Goal: Information Seeking & Learning: Learn about a topic

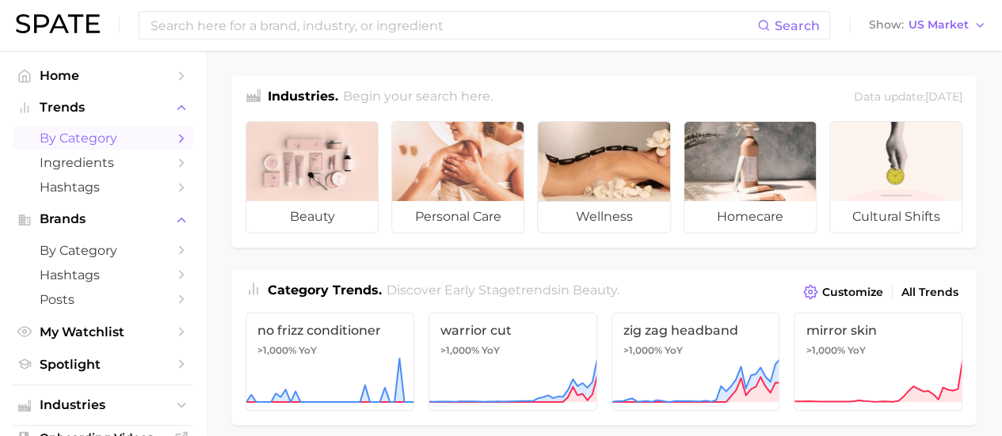
click at [95, 139] on span "by Category" at bounding box center [103, 138] width 127 height 15
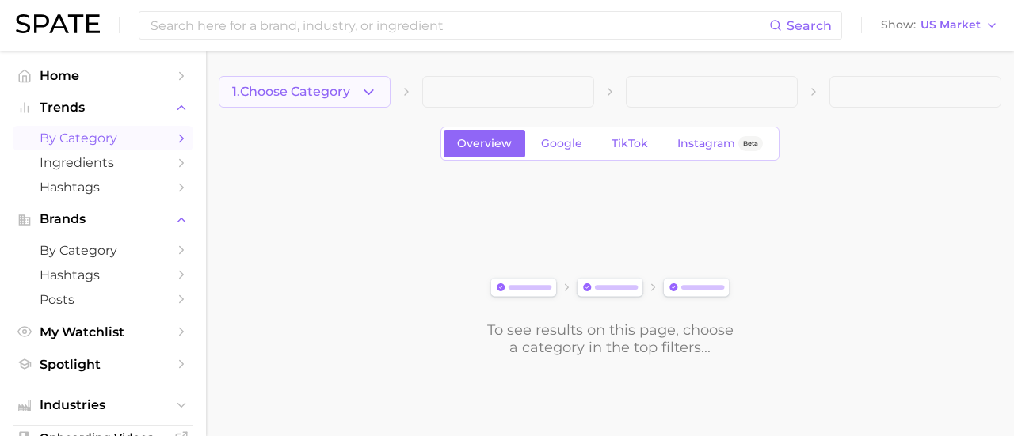
click at [374, 92] on icon "button" at bounding box center [368, 92] width 17 height 17
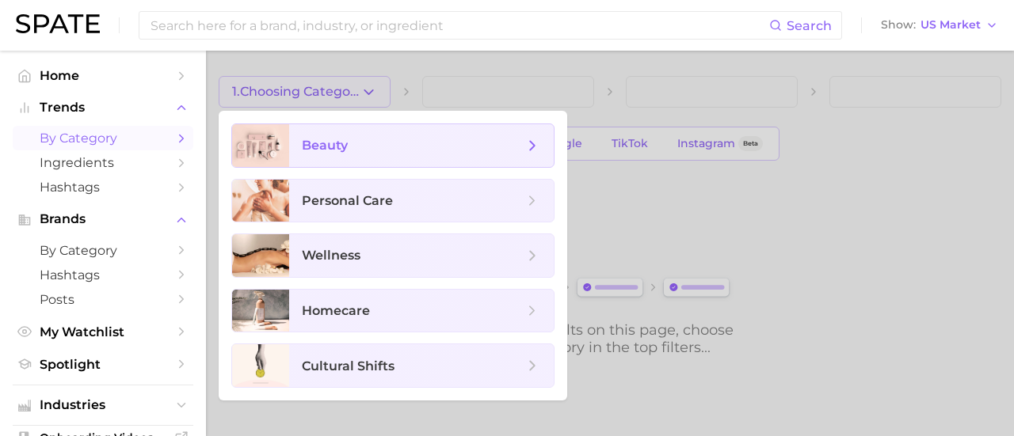
click at [396, 143] on span "beauty" at bounding box center [413, 145] width 222 height 17
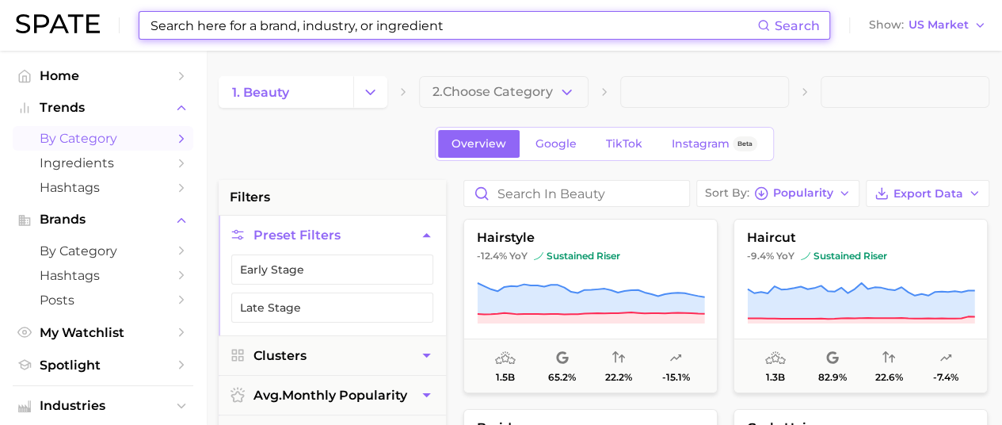
click at [247, 28] on input at bounding box center [453, 25] width 608 height 27
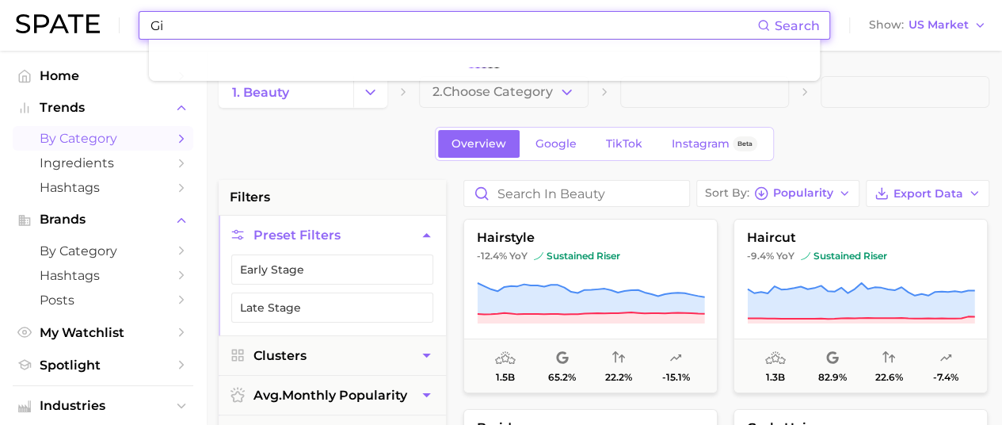
type input "G"
type input "Dippity Do"
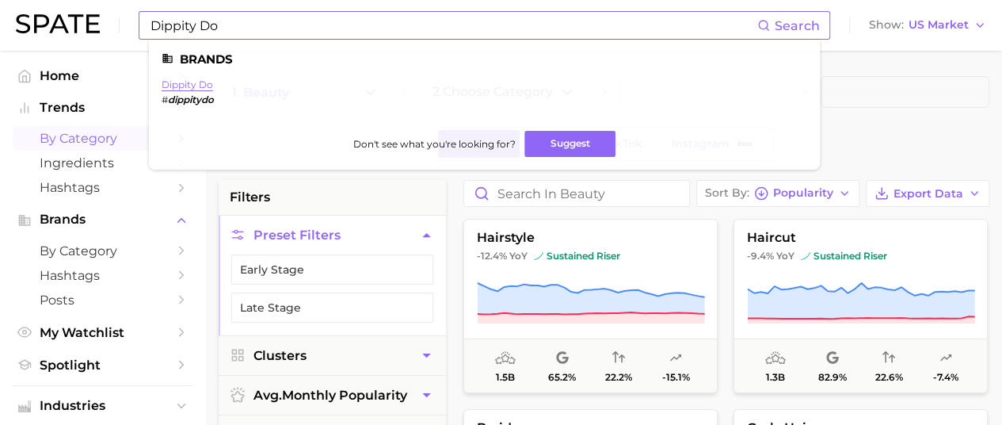
click at [189, 89] on link "dippity do" at bounding box center [187, 84] width 51 height 12
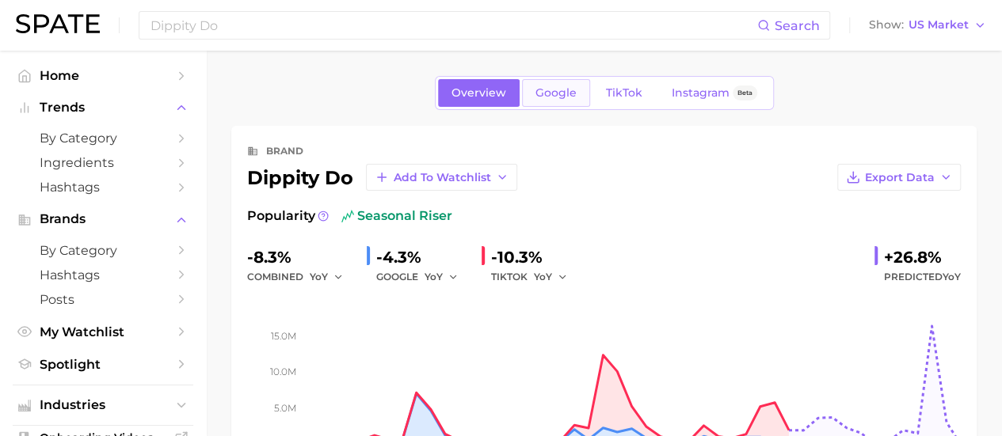
click at [556, 90] on span "Google" at bounding box center [555, 92] width 41 height 13
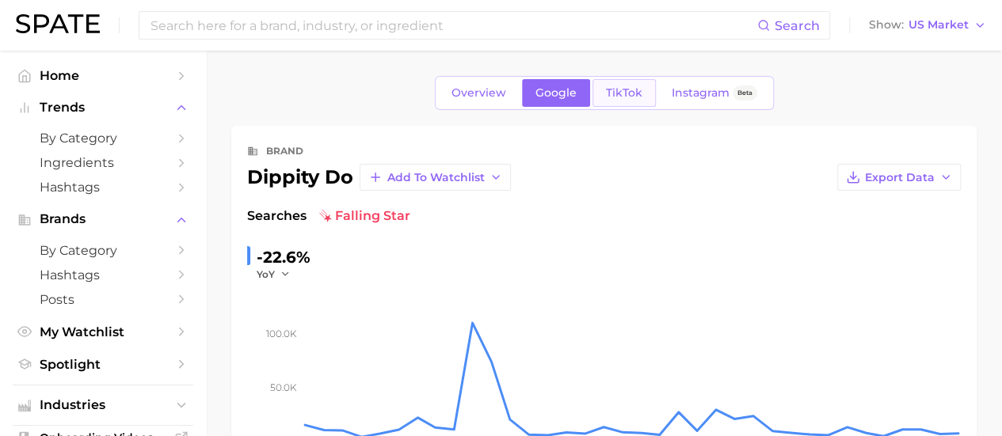
click at [622, 88] on span "TikTok" at bounding box center [624, 92] width 36 height 13
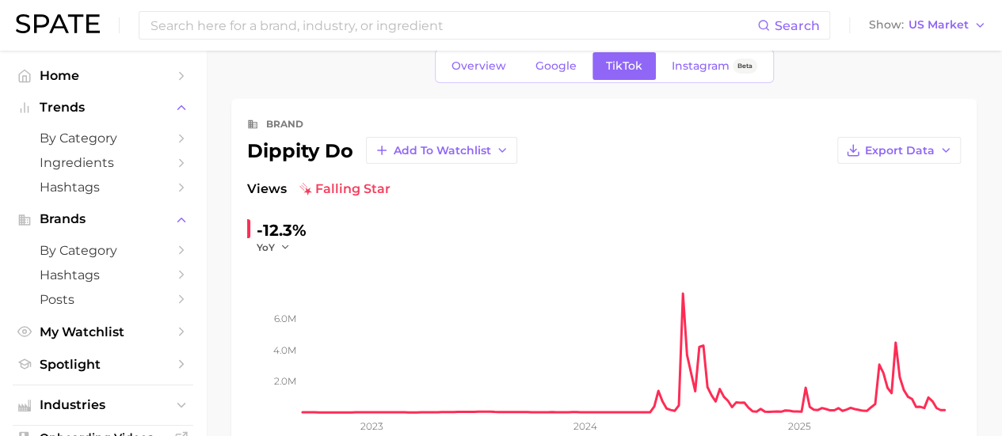
scroll to position [26, 0]
click at [675, 66] on span "Instagram" at bounding box center [701, 66] width 58 height 13
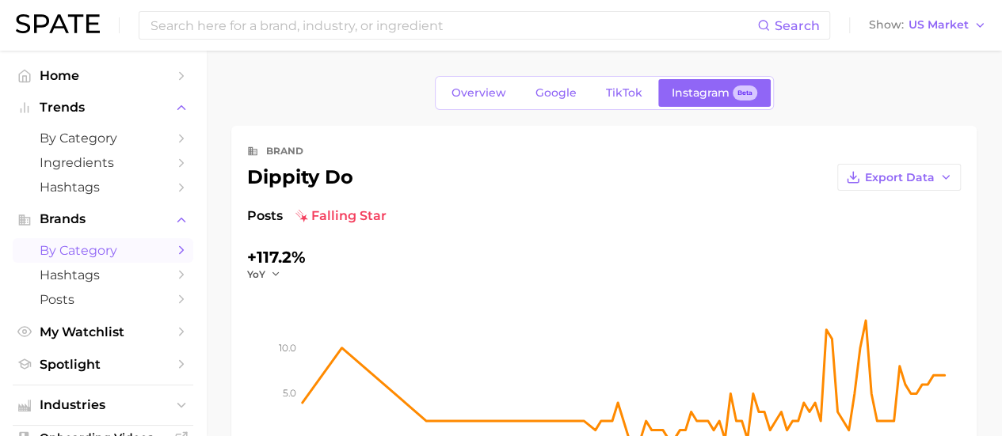
click at [83, 245] on span "by Category" at bounding box center [103, 250] width 127 height 15
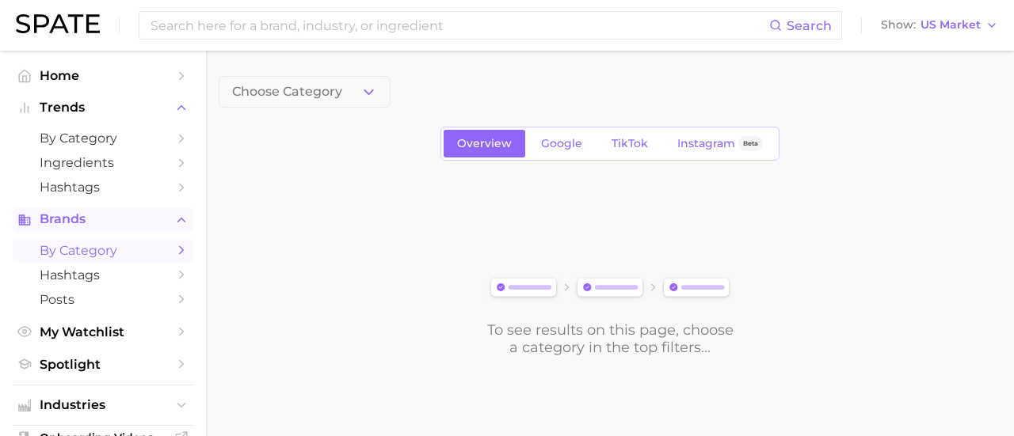
click at [74, 229] on button "Brands" at bounding box center [103, 220] width 181 height 24
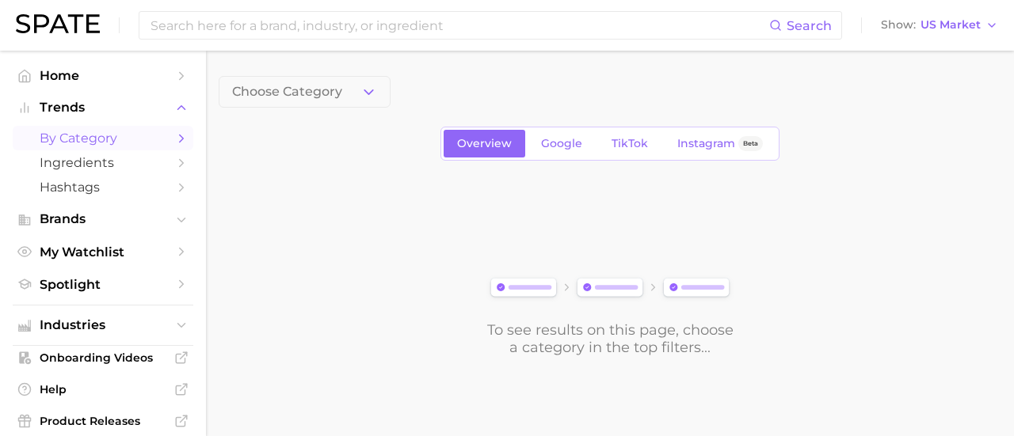
click at [66, 134] on span "by Category" at bounding box center [103, 138] width 127 height 15
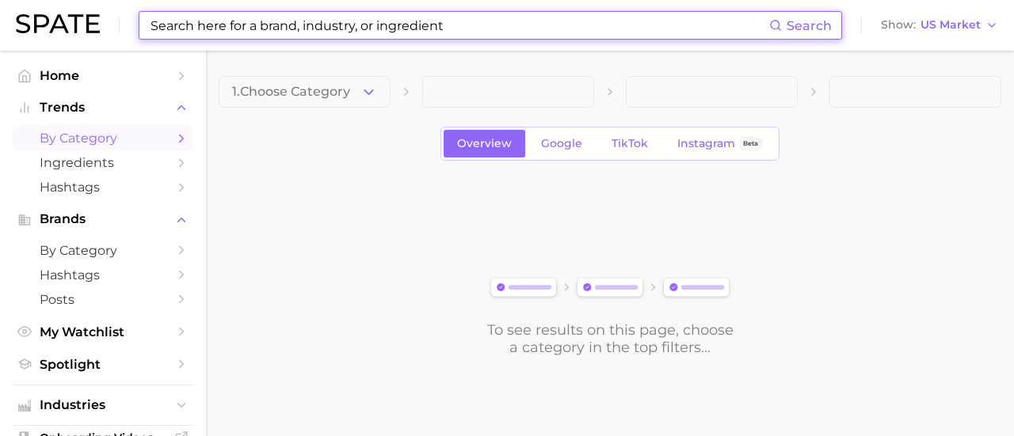
click at [295, 29] on input at bounding box center [459, 25] width 620 height 27
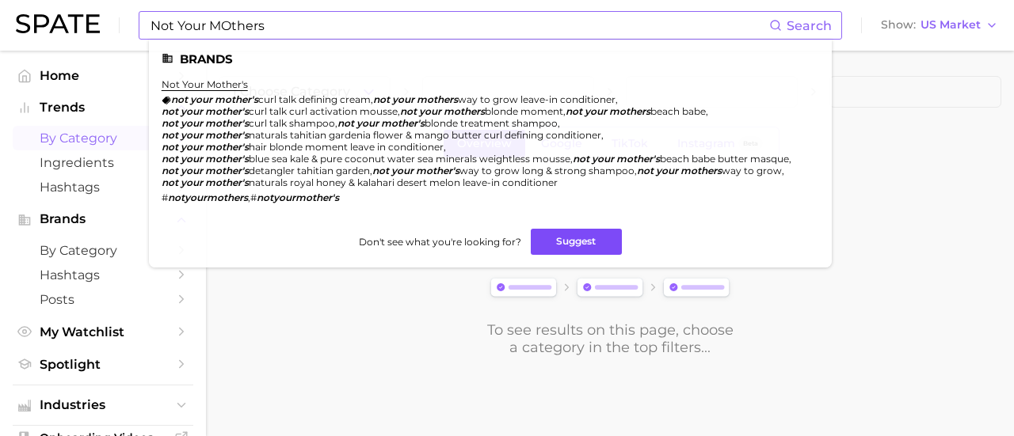
click at [551, 246] on button "Suggest" at bounding box center [576, 242] width 91 height 26
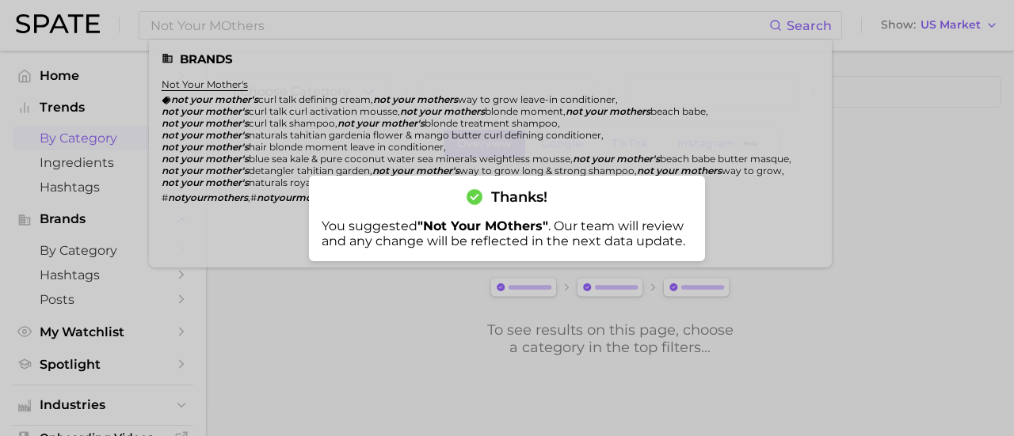
click at [904, 180] on div at bounding box center [507, 218] width 1014 height 436
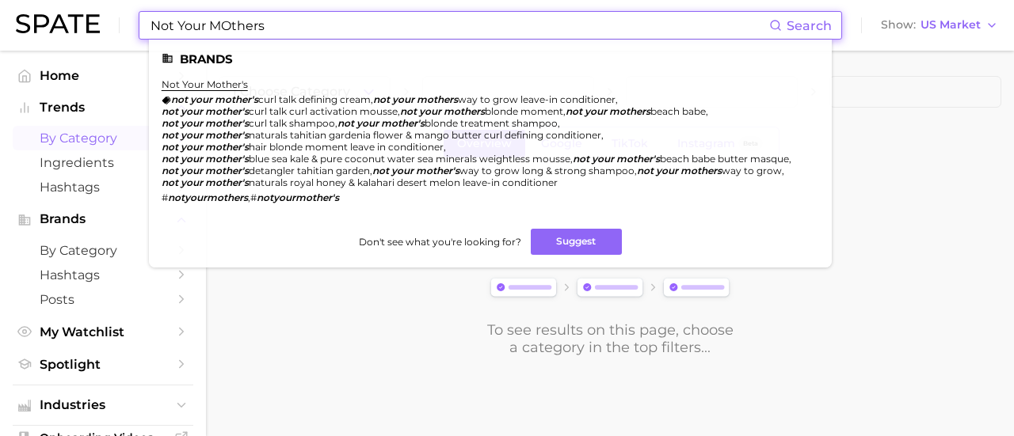
click at [267, 29] on input "Not Your MOthers" at bounding box center [459, 25] width 620 height 27
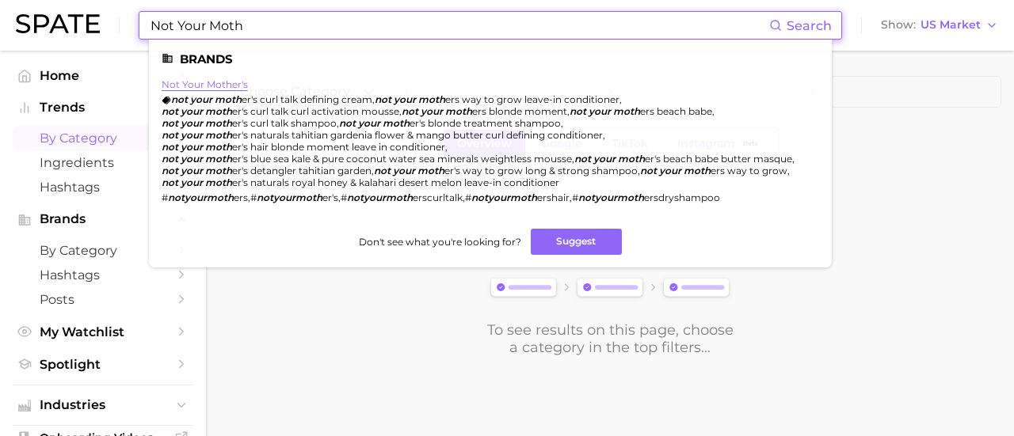
type input "Not Your Moth"
click at [190, 82] on link "not your mother's" at bounding box center [205, 84] width 86 height 12
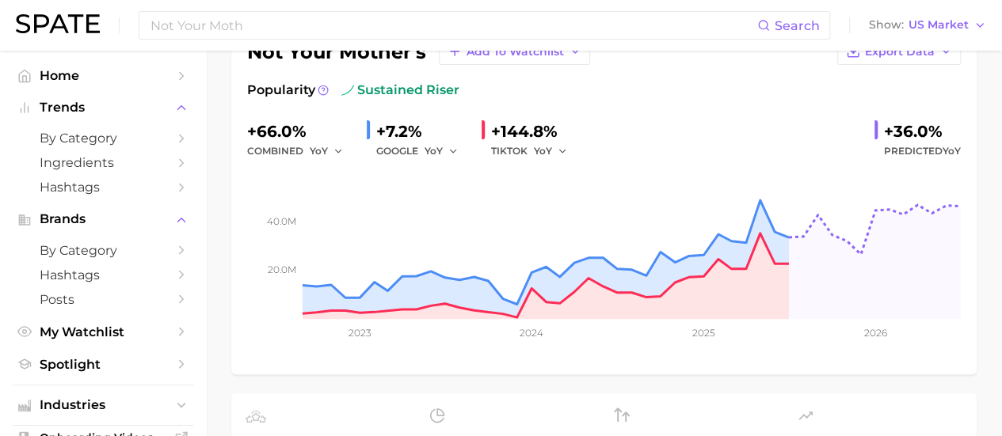
scroll to position [140, 0]
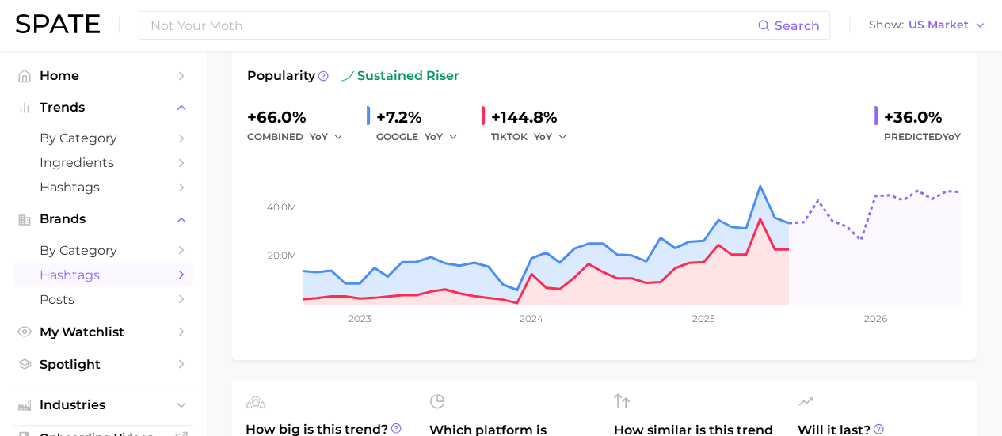
click at [72, 281] on span "Hashtags" at bounding box center [103, 275] width 127 height 15
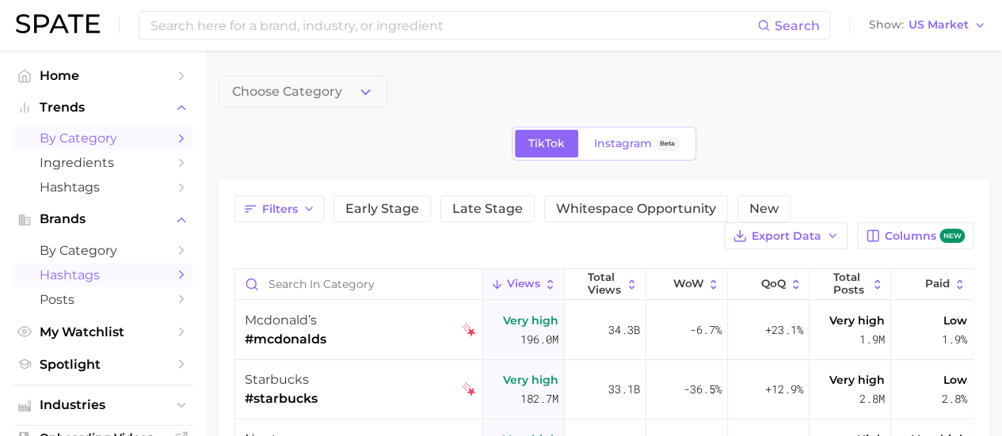
click at [75, 134] on span "by Category" at bounding box center [103, 138] width 127 height 15
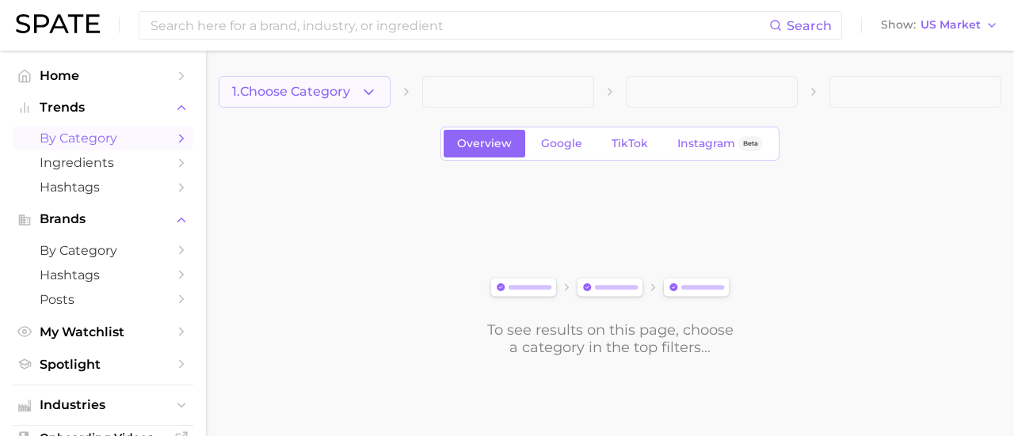
click at [368, 91] on polyline "button" at bounding box center [368, 91] width 9 height 4
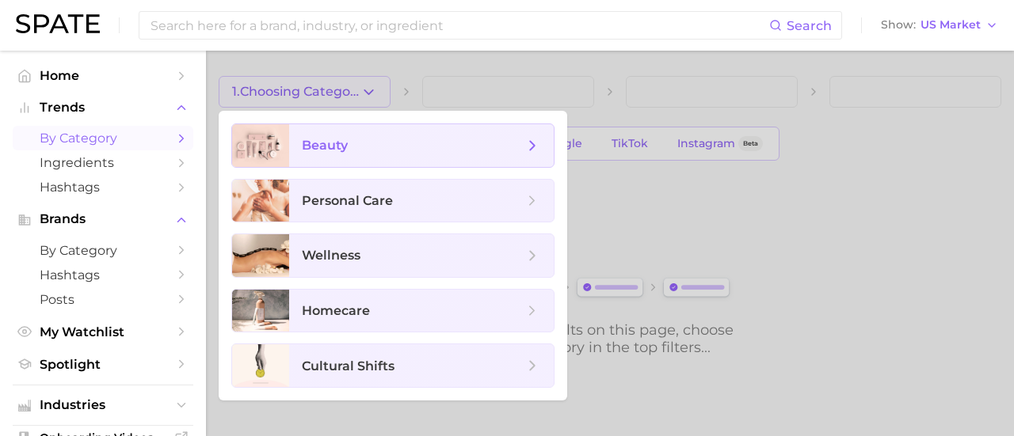
click at [425, 144] on span "beauty" at bounding box center [413, 145] width 222 height 17
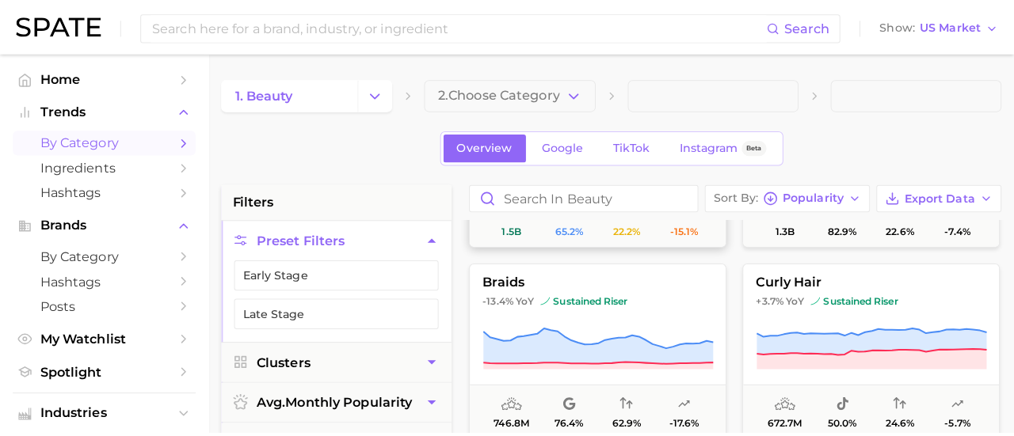
scroll to position [152, 0]
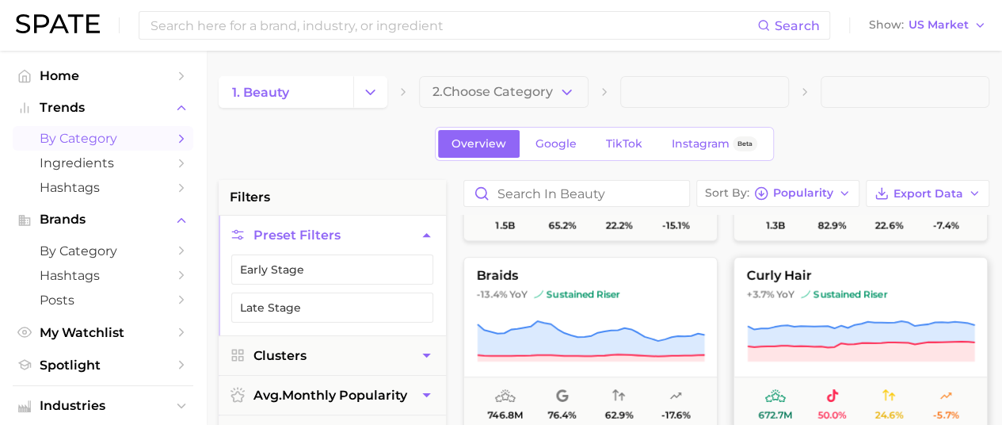
click at [824, 299] on span "sustained riser" at bounding box center [844, 294] width 86 height 13
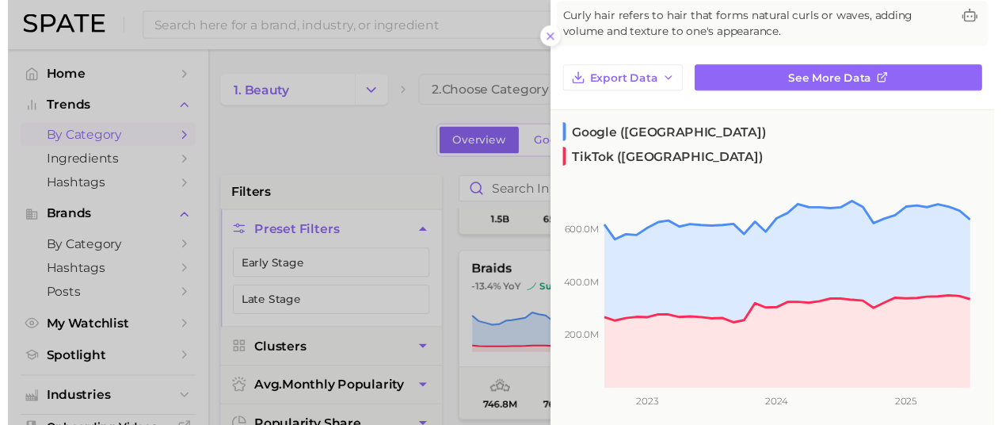
scroll to position [104, 0]
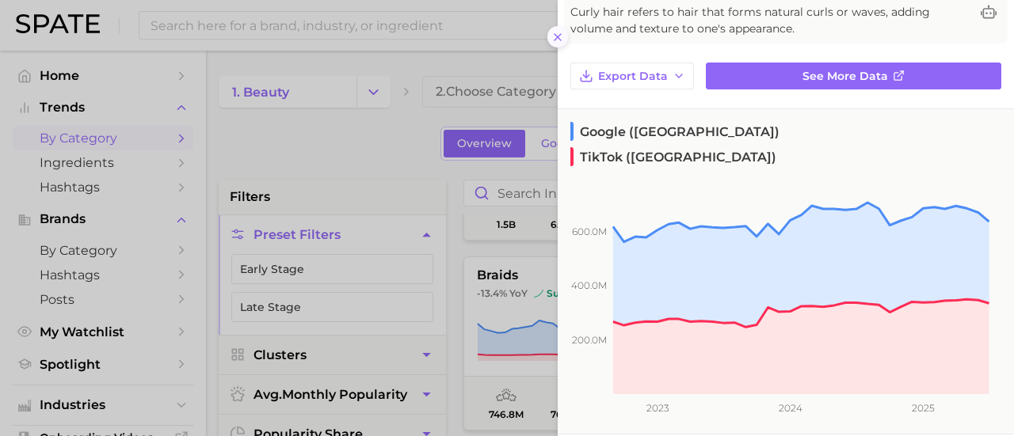
click at [554, 43] on icon at bounding box center [557, 37] width 13 height 13
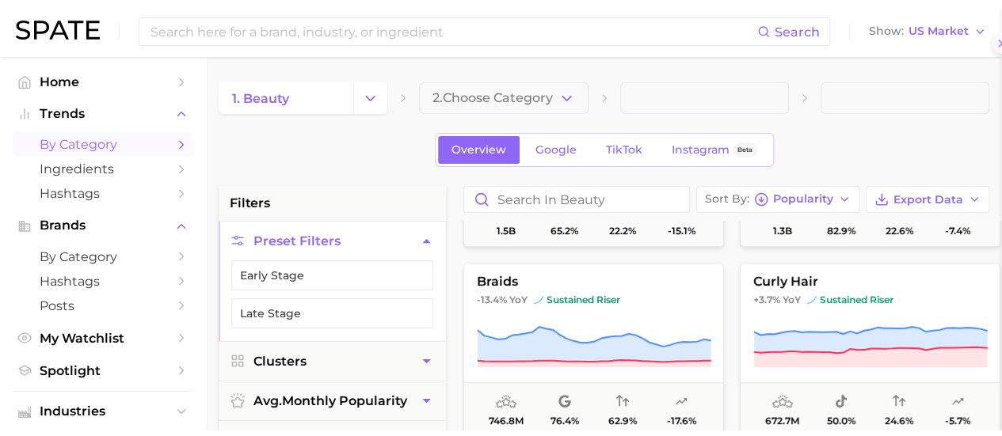
scroll to position [0, 0]
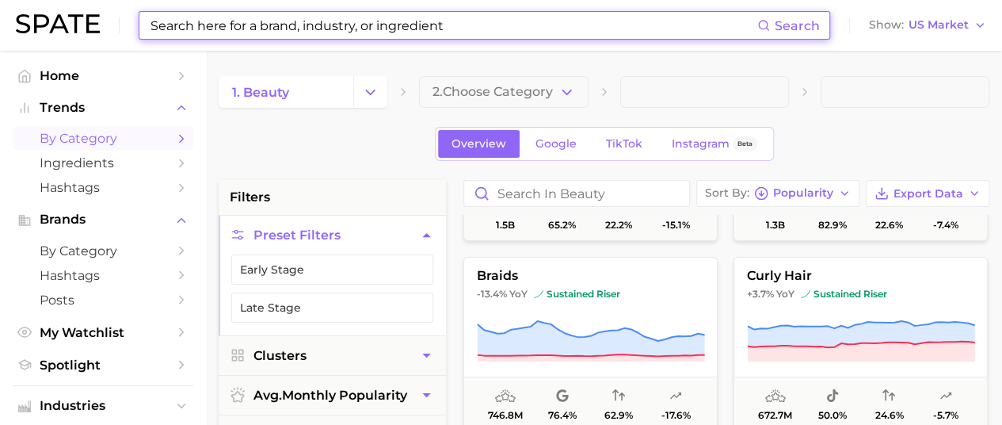
click at [307, 31] on input at bounding box center [453, 25] width 608 height 27
type input "D"
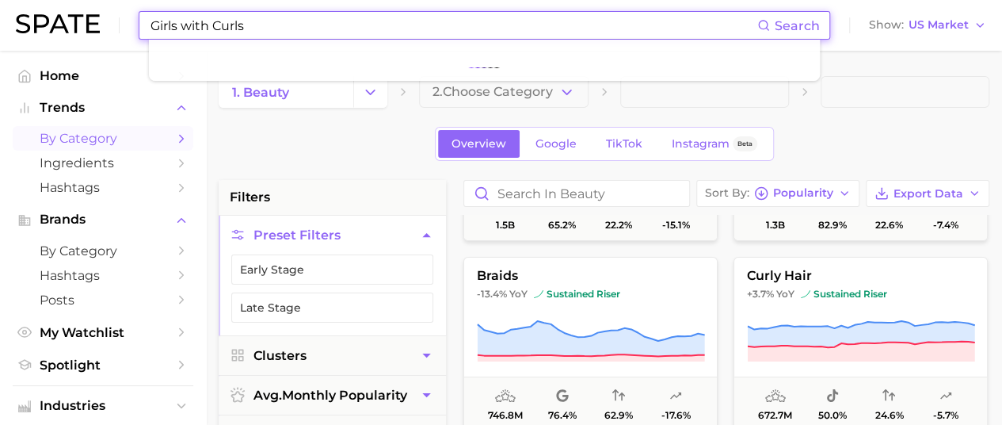
type input "Girls with Curls"
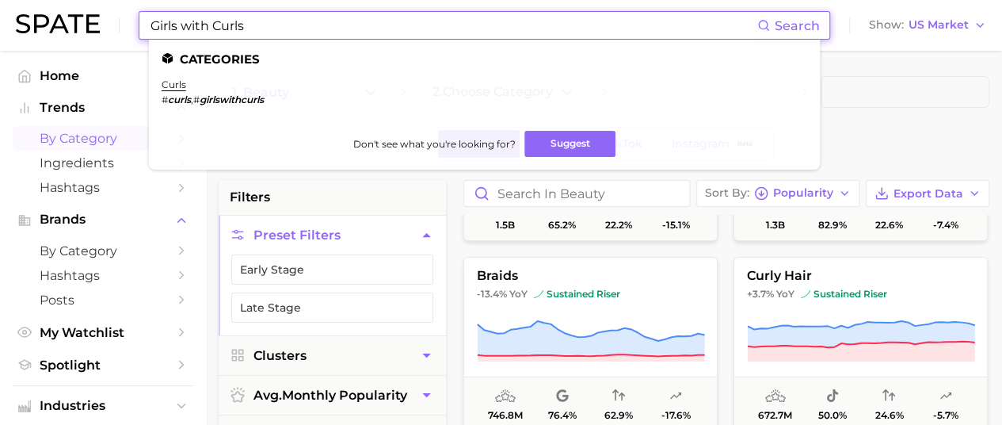
click at [272, 29] on input "Girls with Curls" at bounding box center [453, 25] width 608 height 27
click at [790, 21] on span "Search" at bounding box center [797, 25] width 45 height 15
click at [217, 104] on em "girlswithcurls" at bounding box center [232, 99] width 64 height 12
click at [169, 85] on link "curls" at bounding box center [174, 84] width 25 height 12
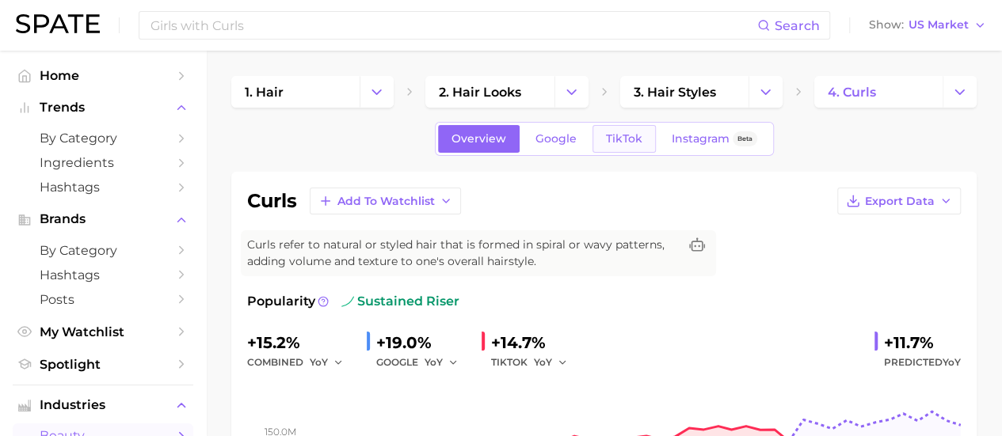
click at [618, 133] on span "TikTok" at bounding box center [624, 138] width 36 height 13
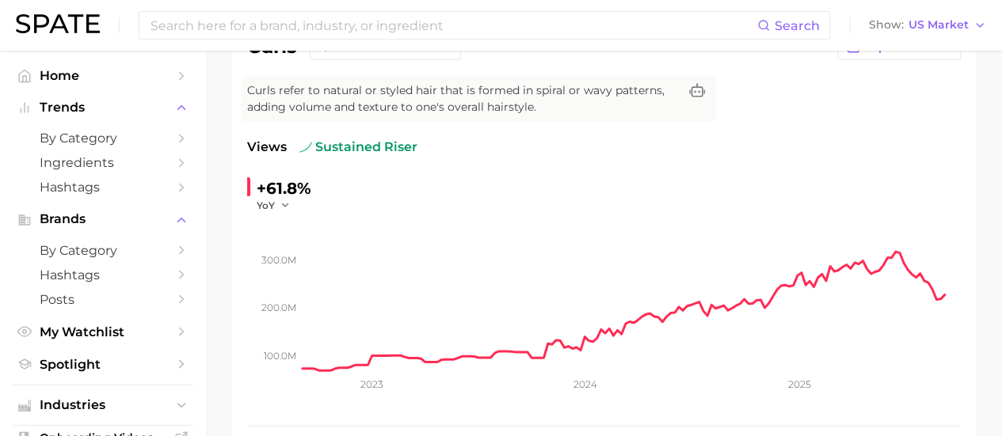
scroll to position [63, 0]
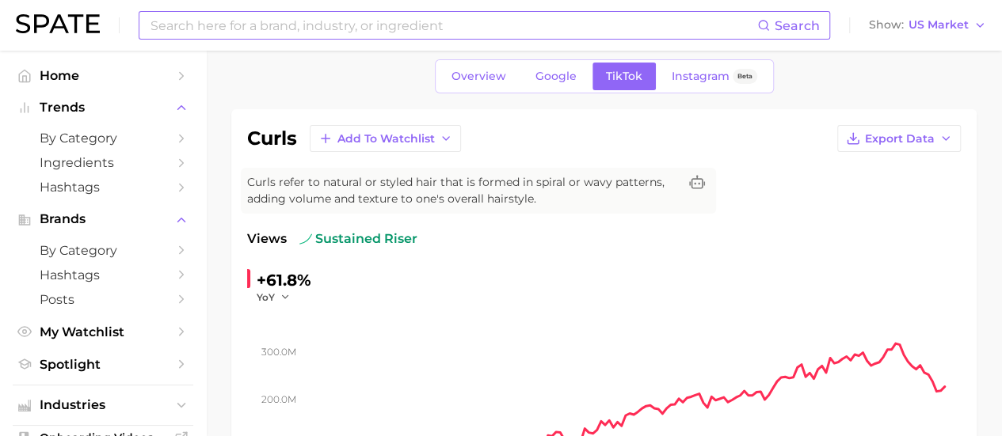
click at [168, 25] on input at bounding box center [453, 25] width 608 height 27
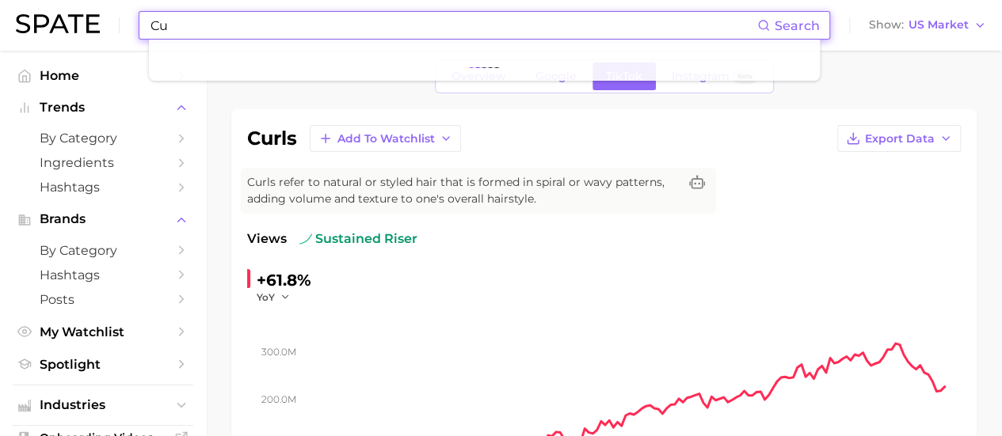
type input "C"
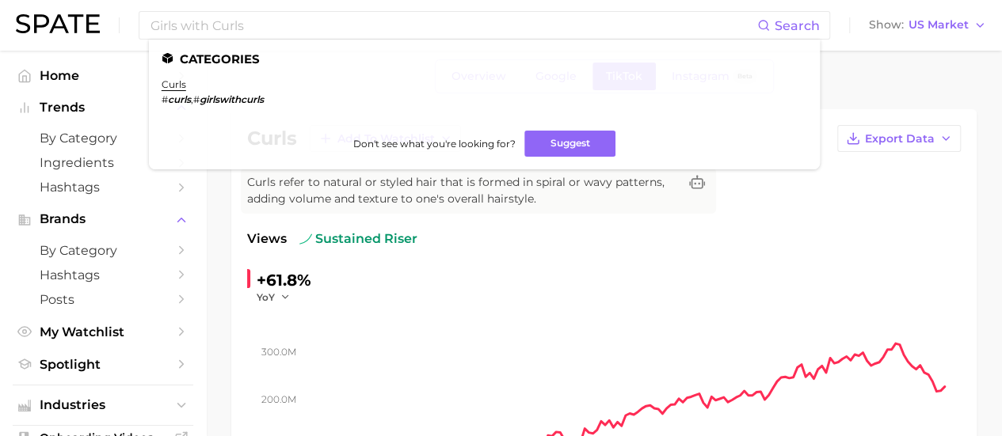
click at [499, 287] on div "+61.8% YoY 100.0m 200.0m 300.0m 2023 2024 2025" at bounding box center [604, 385] width 714 height 234
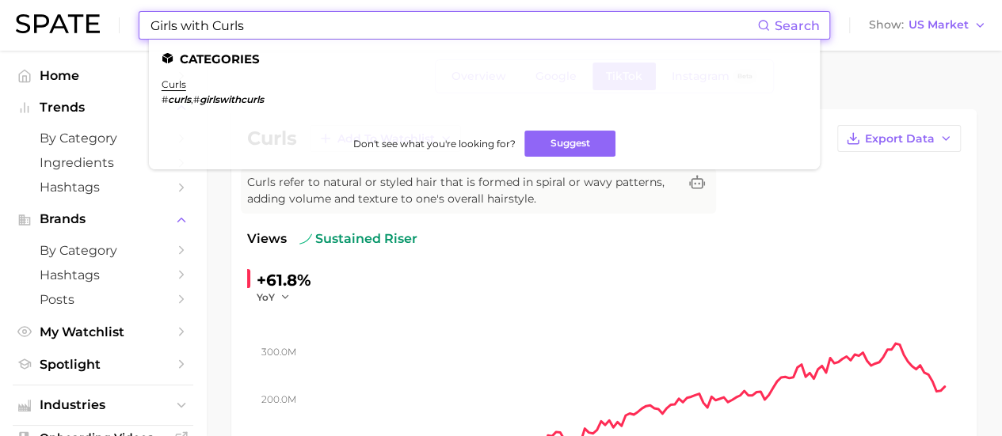
click at [264, 29] on input "Girls with Curls" at bounding box center [453, 25] width 608 height 27
click at [264, 29] on input "Girls with CurlsD" at bounding box center [453, 25] width 608 height 27
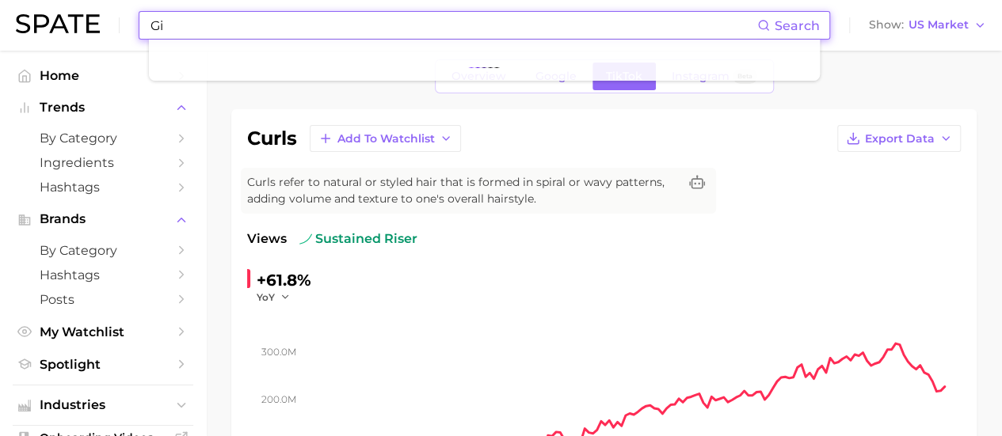
type input "G"
type input "Dippity Do"
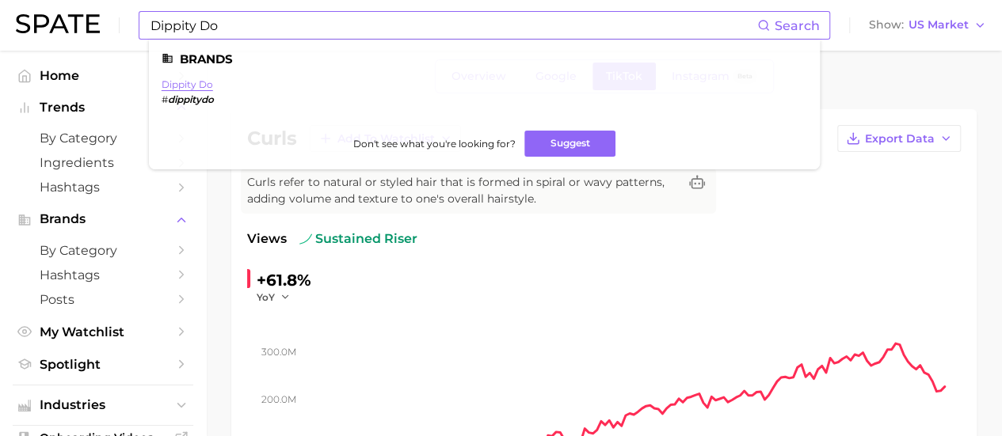
click at [185, 82] on link "dippity do" at bounding box center [187, 84] width 51 height 12
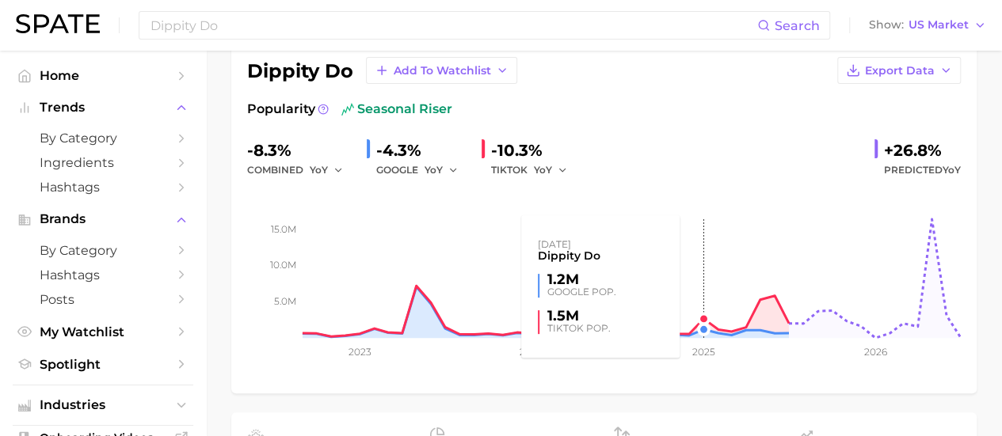
scroll to position [108, 0]
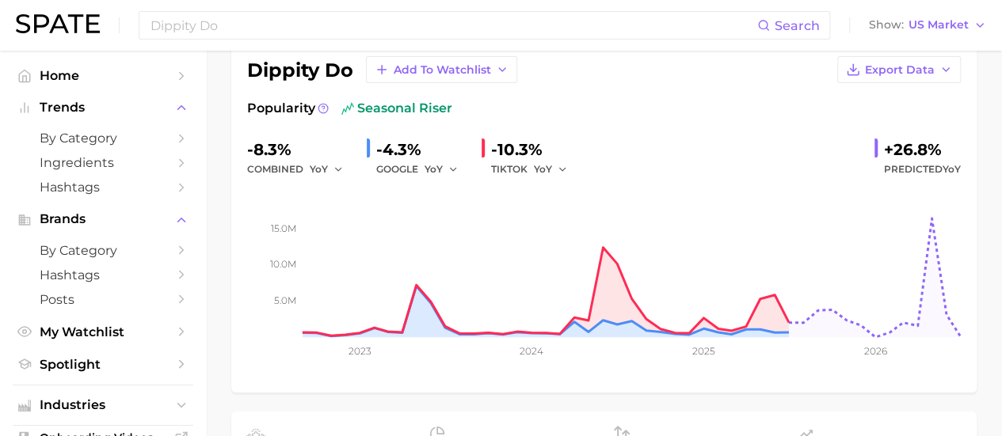
click at [651, 137] on div "-8.3% combined YoY -4.3% GOOGLE YoY -10.3% TIKTOK YoY +26.8% Predicted YoY" at bounding box center [604, 158] width 714 height 42
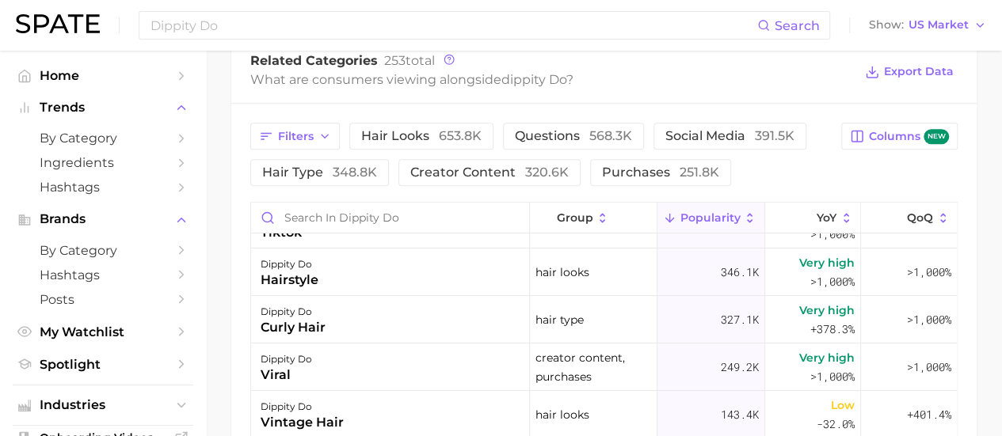
scroll to position [0, 0]
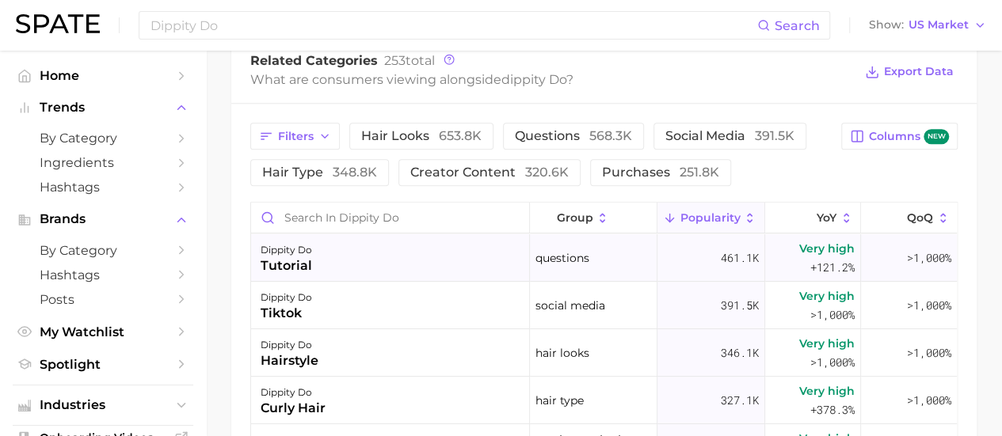
click at [280, 259] on div "tutorial" at bounding box center [286, 266] width 51 height 19
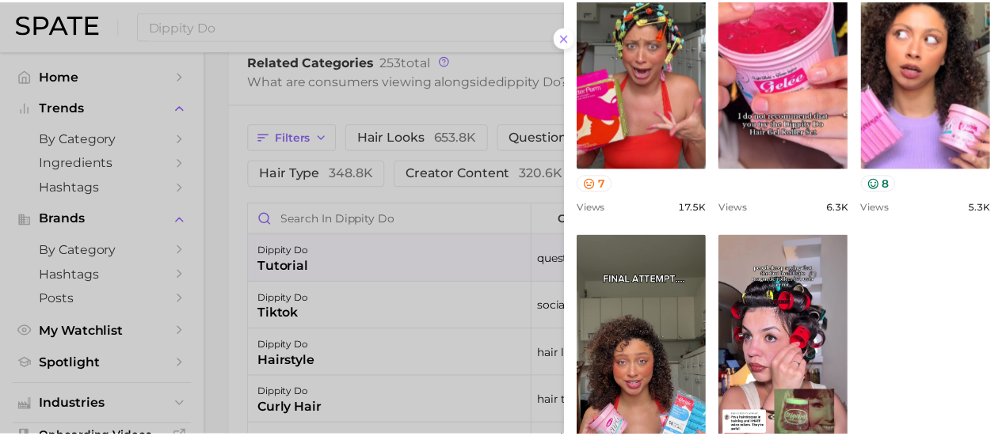
scroll to position [759, 0]
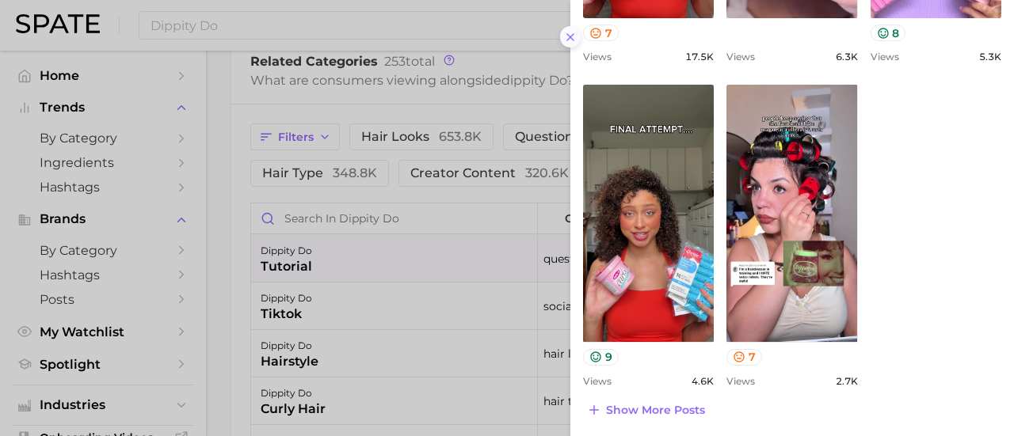
click at [569, 32] on icon at bounding box center [570, 37] width 13 height 13
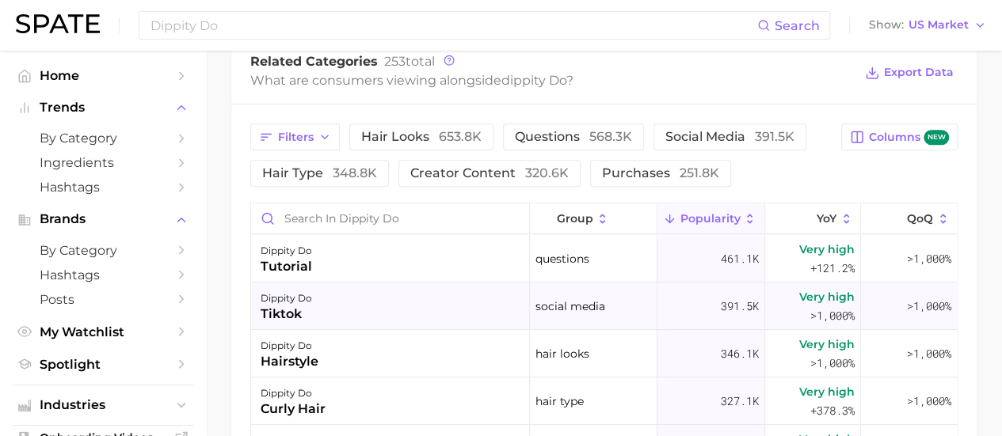
click at [330, 310] on div "dippity do tiktok" at bounding box center [390, 307] width 279 height 48
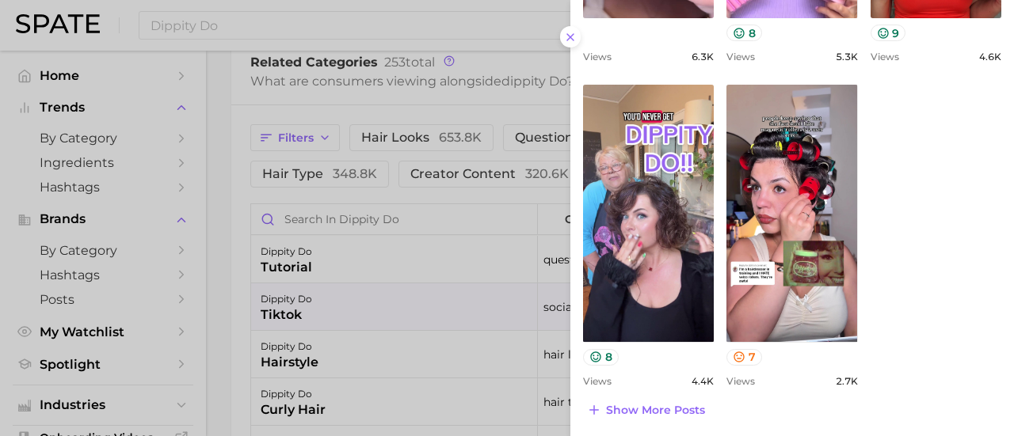
click at [344, 300] on div at bounding box center [507, 218] width 1014 height 436
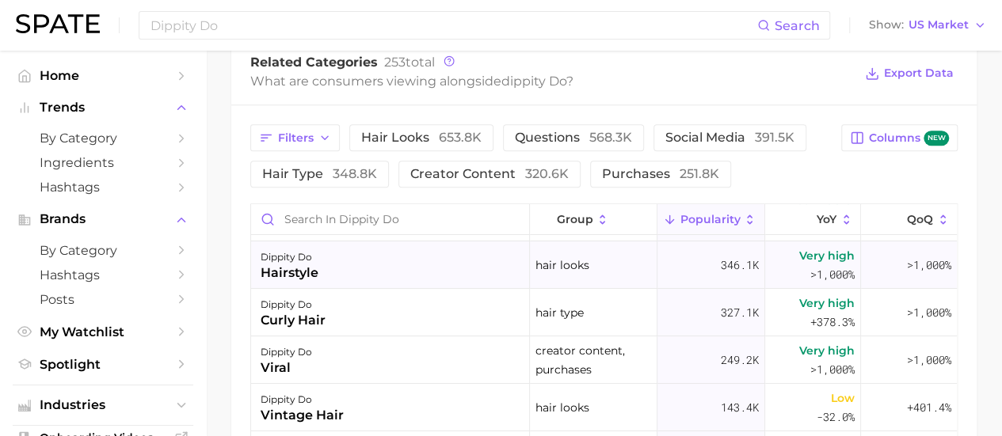
scroll to position [90, 0]
click at [399, 261] on div "dippity do hairstyle" at bounding box center [390, 265] width 279 height 48
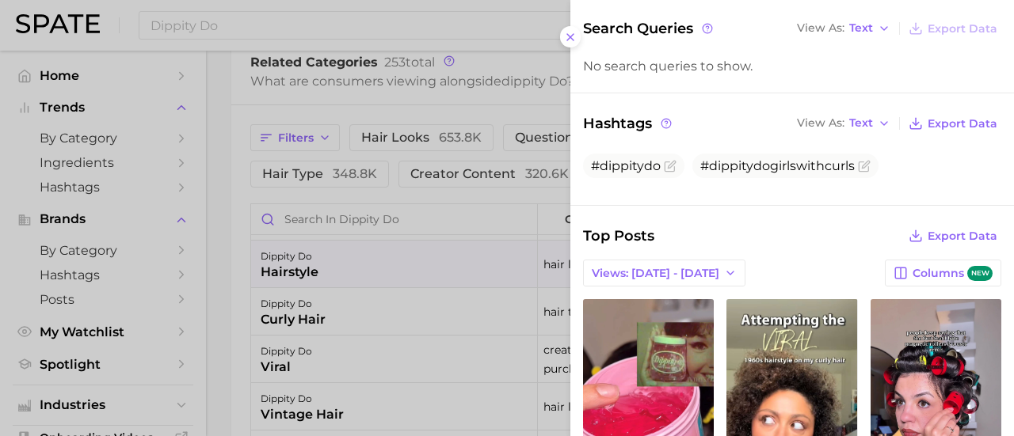
scroll to position [0, 0]
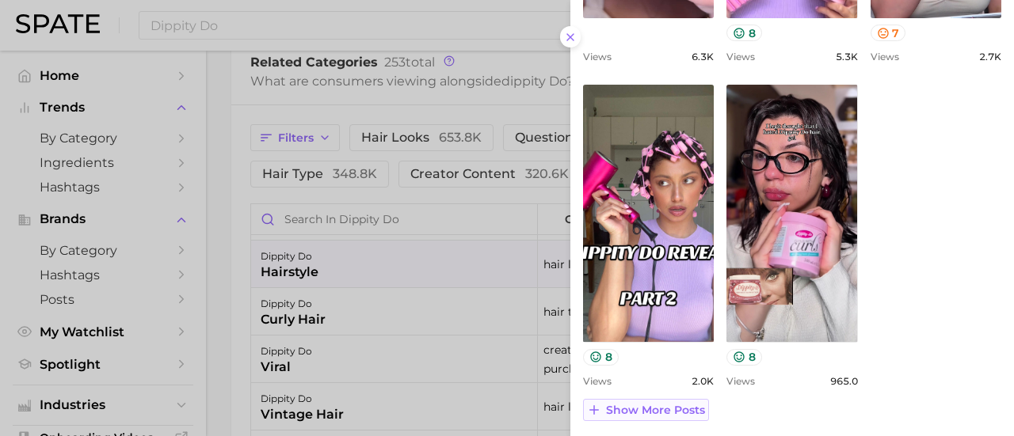
click at [661, 405] on span "Show more posts" at bounding box center [655, 410] width 99 height 13
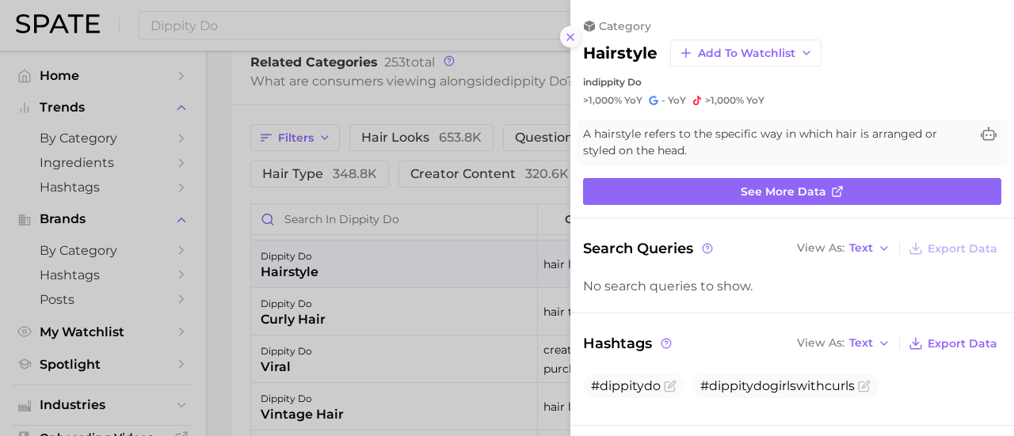
click at [573, 32] on icon at bounding box center [570, 37] width 13 height 13
